Goal: Check status: Check status

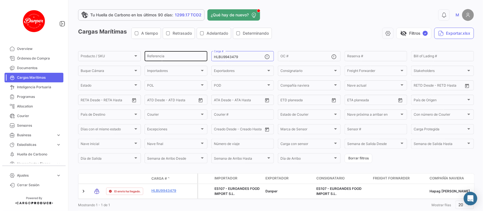
drag, startPoint x: 238, startPoint y: 56, endPoint x: 171, endPoint y: 54, distance: 66.5
click at [0, 0] on div "Producto / SKU Producto / SKU Referencia HLBU9943479 Carga # OC # Reserva # Bil…" at bounding box center [0, 0] width 0 height 0
paste input "TTNU8430428"
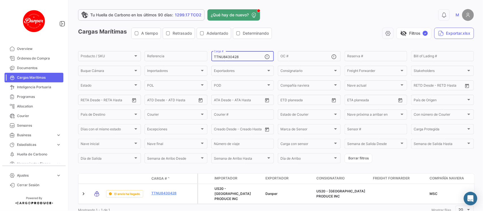
scroll to position [18, 0]
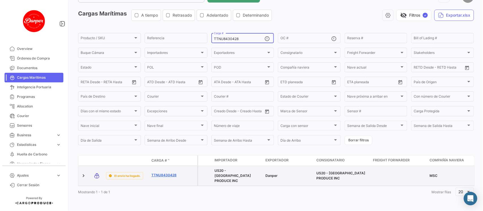
type input "TTNU8430428"
click at [169, 173] on link "TTNU8430428" at bounding box center [165, 175] width 29 height 5
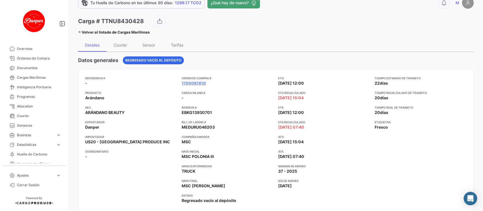
scroll to position [12, 0]
click at [32, 79] on span "Cargas Marítimas" at bounding box center [39, 77] width 44 height 5
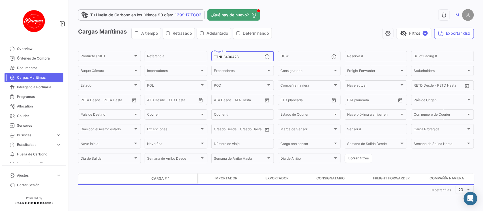
drag, startPoint x: 243, startPoint y: 57, endPoint x: 169, endPoint y: 42, distance: 76.5
click at [169, 42] on app-list-header "Cargas Marítimas A tiempo Retrasado Adelantado Determinando visibility_off Filt…" at bounding box center [276, 96] width 396 height 137
paste input "RIU8964177"
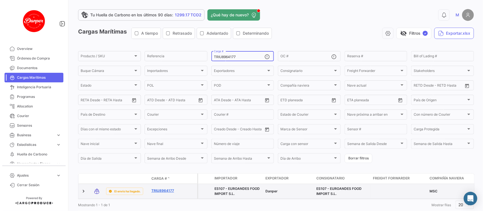
type input "TRIU8964177"
click at [164, 189] on link "TRIU8964177" at bounding box center [165, 191] width 29 height 5
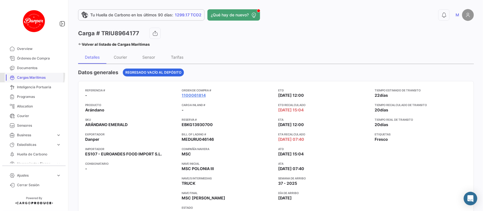
click at [26, 75] on span "Cargas Marítimas" at bounding box center [39, 77] width 44 height 5
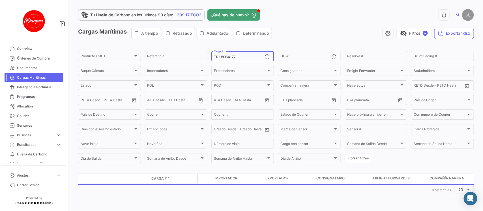
drag, startPoint x: 251, startPoint y: 60, endPoint x: 240, endPoint y: 57, distance: 10.8
click at [240, 57] on div "TRIU8964177 Carga #" at bounding box center [239, 55] width 51 height 11
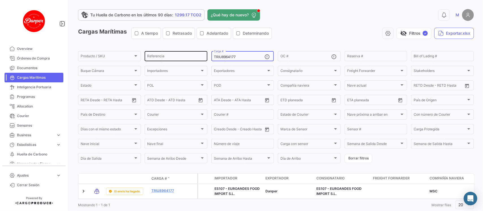
drag, startPoint x: 240, startPoint y: 57, endPoint x: 156, endPoint y: 51, distance: 84.2
click at [0, 0] on div "Producto / SKU Producto / SKU Referencia TRIU8964177 Carga # OC # Reserva # Bil…" at bounding box center [0, 0] width 0 height 0
paste input "MSDU9746942"
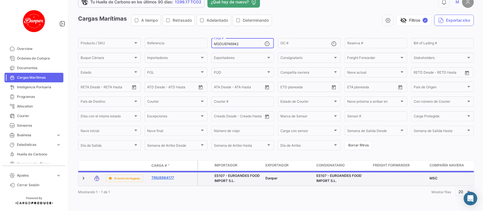
type input "MSDU9746942"
click at [155, 176] on link "TRIU8964177" at bounding box center [165, 178] width 29 height 5
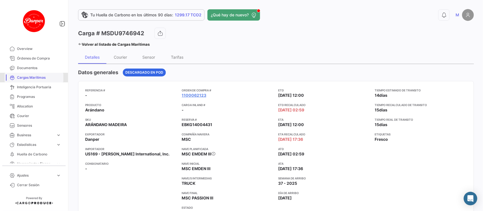
click at [37, 78] on span "Cargas Marítimas" at bounding box center [39, 77] width 44 height 5
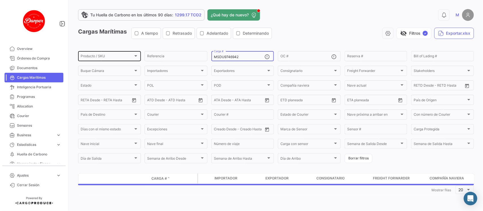
drag, startPoint x: 246, startPoint y: 59, endPoint x: 136, endPoint y: 50, distance: 110.6
click at [0, 0] on div "Producto / SKU Producto / SKU Referencia MSDU9746942 Carga # OC # Reserva # Bil…" at bounding box center [0, 0] width 0 height 0
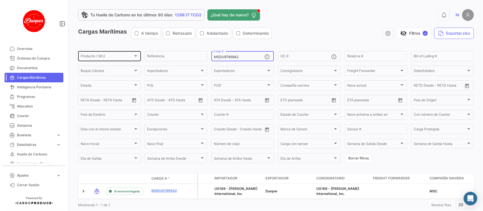
paste input "HLBU9747368"
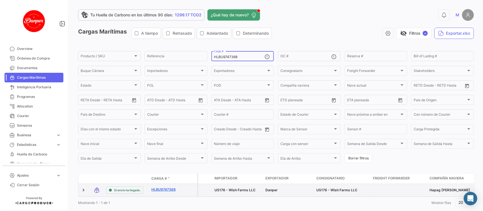
type input "HLBU9747368"
click at [154, 191] on link "HLBU9747368" at bounding box center [165, 189] width 29 height 5
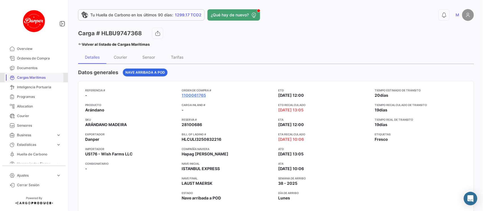
click at [34, 79] on span "Cargas Marítimas" at bounding box center [39, 77] width 44 height 5
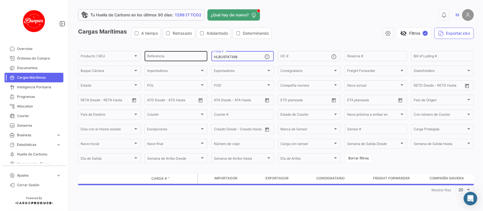
drag, startPoint x: 243, startPoint y: 55, endPoint x: 178, endPoint y: 51, distance: 64.6
click at [0, 0] on div "Producto / SKU Producto / SKU Referencia HLBU9747368 Carga # OC # Reserva # Bil…" at bounding box center [0, 0] width 0 height 0
paste input "6212737"
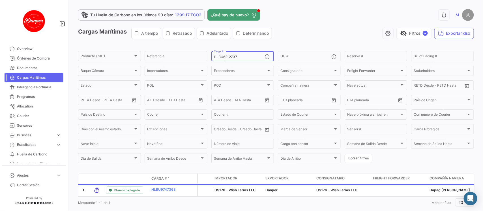
scroll to position [18, 0]
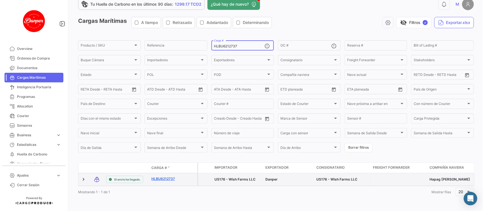
type input "HLBU6212737"
click at [167, 177] on link "HLBU6212737" at bounding box center [165, 179] width 29 height 5
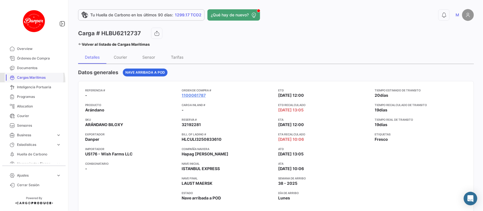
click at [30, 81] on link "Cargas Marítimas" at bounding box center [34, 78] width 59 height 10
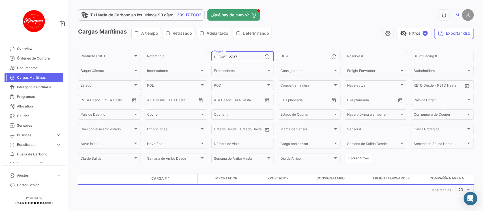
drag, startPoint x: 247, startPoint y: 57, endPoint x: 122, endPoint y: 31, distance: 127.3
click at [122, 31] on app-list-header "Cargas Marítimas A tiempo Retrasado Adelantado Determinando visibility_off Filt…" at bounding box center [276, 96] width 396 height 137
paste input "SEKU9362679"
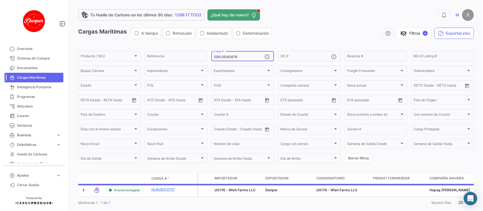
scroll to position [18, 0]
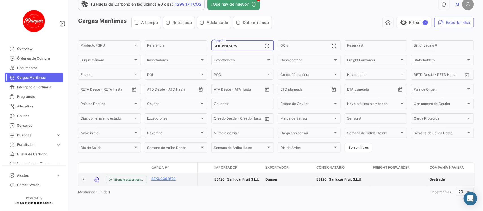
type input "SEKU9362679"
click at [163, 174] on datatable-body-cell "SEKU9362679" at bounding box center [166, 180] width 34 height 12
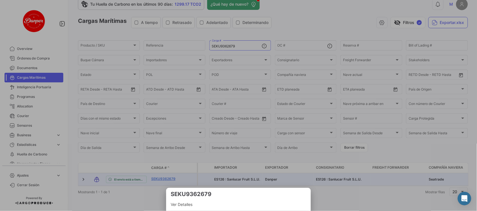
click at [162, 170] on div at bounding box center [238, 105] width 477 height 211
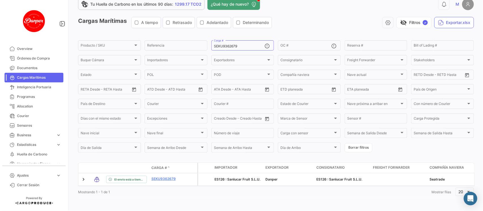
click at [162, 177] on link "SEKU9362679" at bounding box center [165, 179] width 29 height 5
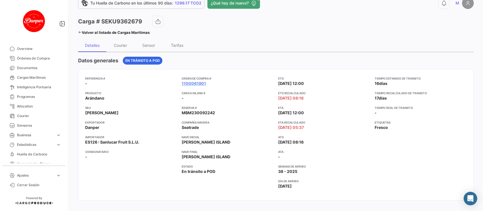
scroll to position [13, 0]
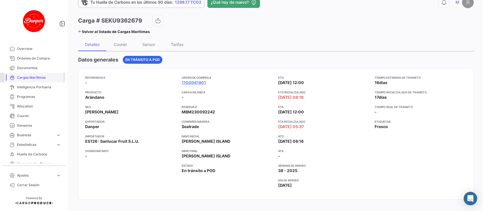
click at [26, 75] on span "Cargas Marítimas" at bounding box center [39, 77] width 44 height 5
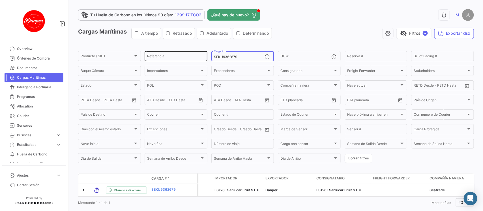
drag, startPoint x: 247, startPoint y: 57, endPoint x: 204, endPoint y: 57, distance: 42.4
click at [0, 0] on div "Producto / SKU Producto / SKU Referencia SEKU9362679 Carga # OC # Reserva # Bil…" at bounding box center [0, 0] width 0 height 0
paste input "HLBU9503037"
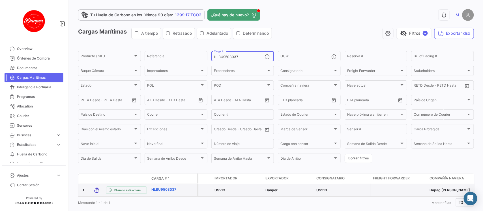
type input "HLBU9503037"
click at [157, 191] on link "HLBU9503037" at bounding box center [165, 189] width 29 height 5
